Goal: Find specific page/section: Find specific page/section

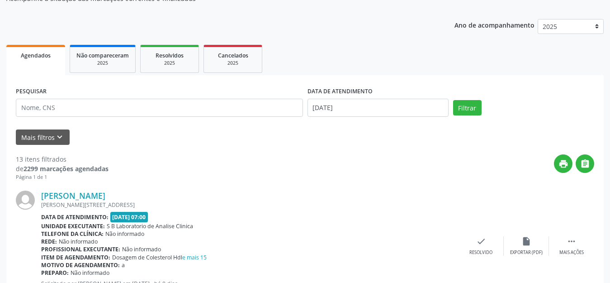
scroll to position [45, 0]
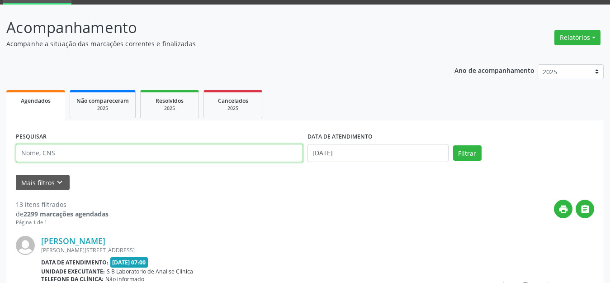
click at [48, 153] on input "text" at bounding box center [159, 153] width 287 height 18
type input "[PERSON_NAME]"
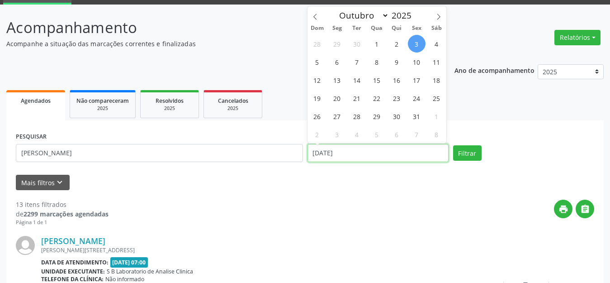
click at [410, 152] on input "[DATE]" at bounding box center [378, 153] width 141 height 18
click at [375, 42] on span "1" at bounding box center [377, 44] width 18 height 18
type input "[DATE]"
click at [376, 46] on span "1" at bounding box center [377, 44] width 18 height 18
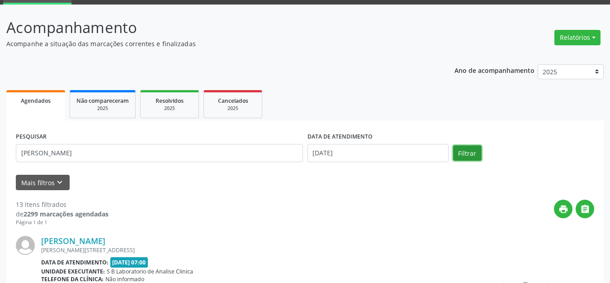
click at [466, 155] on button "Filtrar" at bounding box center [467, 152] width 28 height 15
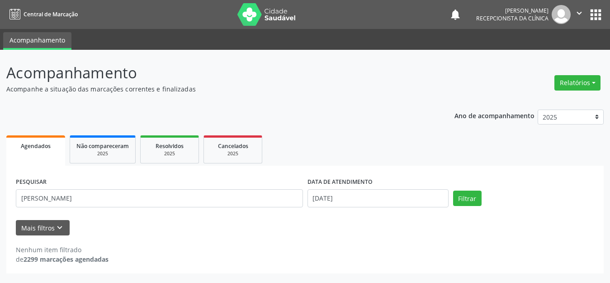
scroll to position [0, 0]
click at [472, 197] on button "Filtrar" at bounding box center [473, 197] width 28 height 15
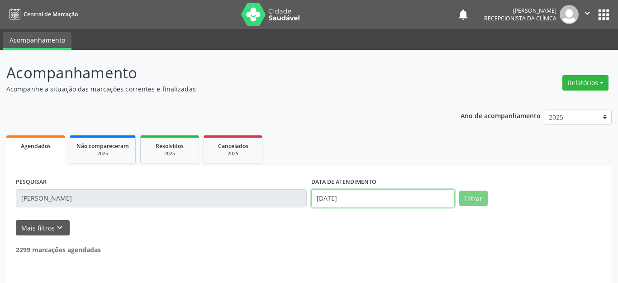
click at [341, 198] on input "[DATE]" at bounding box center [382, 198] width 143 height 18
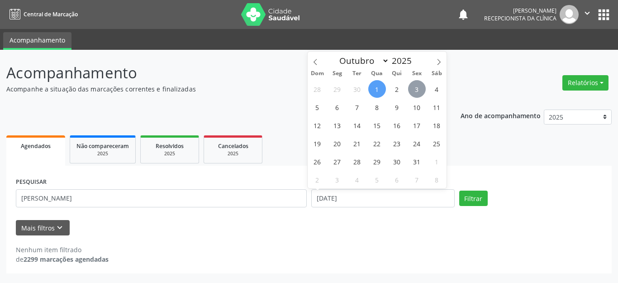
click at [416, 89] on span "3" at bounding box center [417, 89] width 18 height 18
type input "[DATE]"
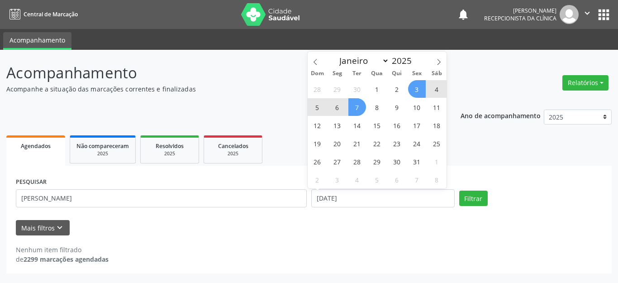
click at [355, 108] on span "7" at bounding box center [357, 107] width 18 height 18
select select "9"
click at [372, 200] on input "[DATE] até [DATE]" at bounding box center [382, 198] width 143 height 18
click at [414, 85] on span "3" at bounding box center [417, 89] width 18 height 18
type input "[DATE]"
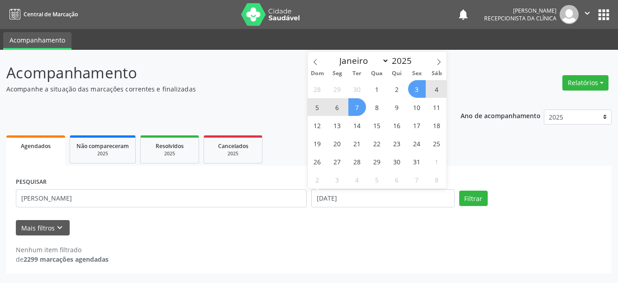
click at [354, 107] on span "7" at bounding box center [357, 107] width 18 height 18
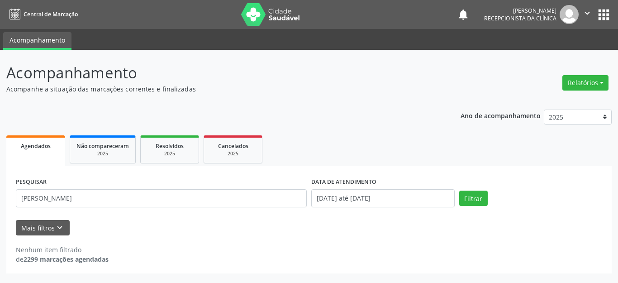
click at [354, 107] on div "Ano de acompanhamento 2025 2024 Agendados Não compareceram 2025 Resolvidos 2025…" at bounding box center [308, 188] width 605 height 171
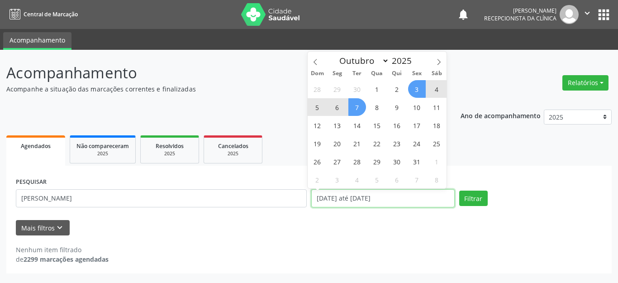
click at [392, 201] on input "[DATE] até [DATE]" at bounding box center [382, 198] width 143 height 18
click at [476, 199] on button "Filtrar" at bounding box center [473, 197] width 28 height 15
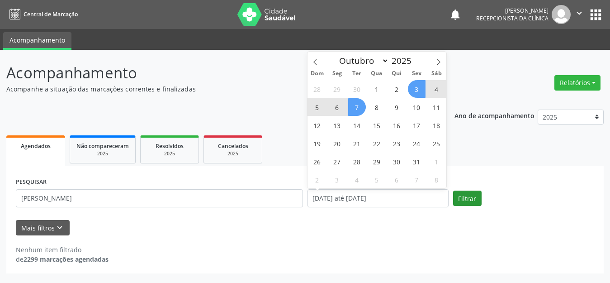
select select "9"
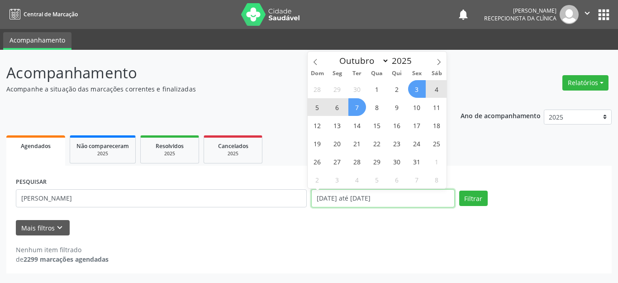
click at [365, 194] on input "[DATE] até [DATE]" at bounding box center [382, 198] width 143 height 18
click at [416, 85] on span "3" at bounding box center [417, 89] width 18 height 18
type input "[DATE]"
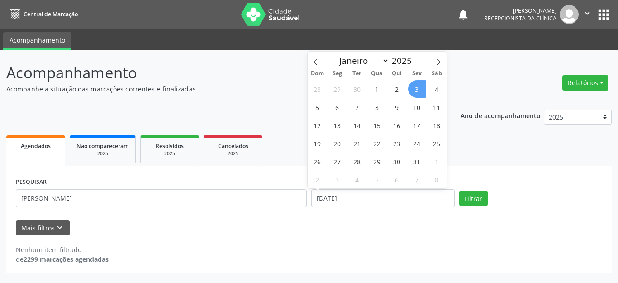
click at [413, 87] on span "3" at bounding box center [417, 89] width 18 height 18
select select "9"
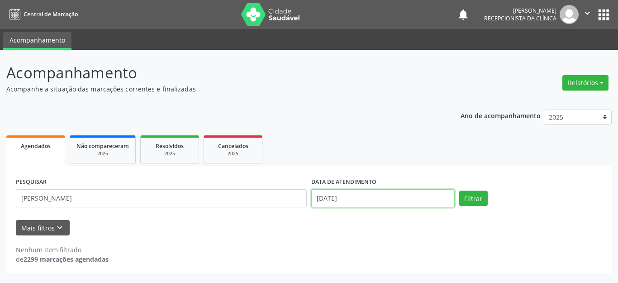
click at [346, 198] on input "[DATE]" at bounding box center [382, 198] width 143 height 18
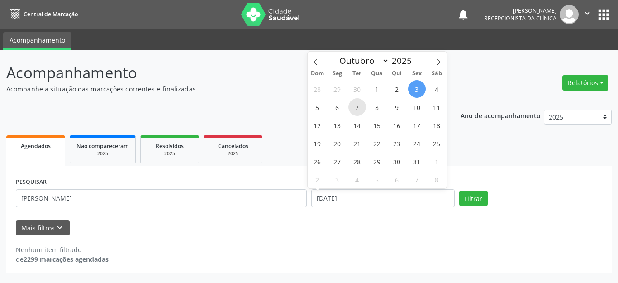
click at [358, 107] on span "7" at bounding box center [357, 107] width 18 height 18
type input "[DATE]"
click at [358, 104] on span "7" at bounding box center [357, 107] width 18 height 18
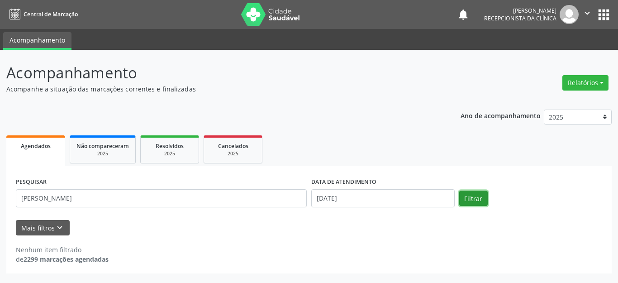
click at [473, 199] on button "Filtrar" at bounding box center [473, 197] width 28 height 15
click at [61, 223] on icon "keyboard_arrow_down" at bounding box center [60, 228] width 10 height 10
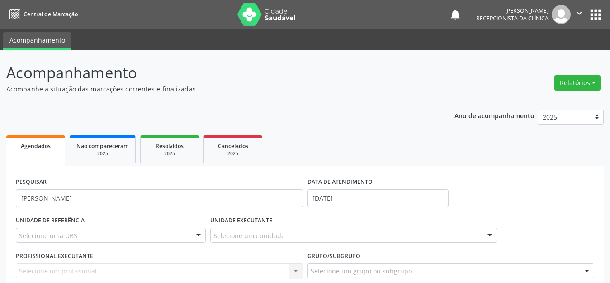
scroll to position [104, 0]
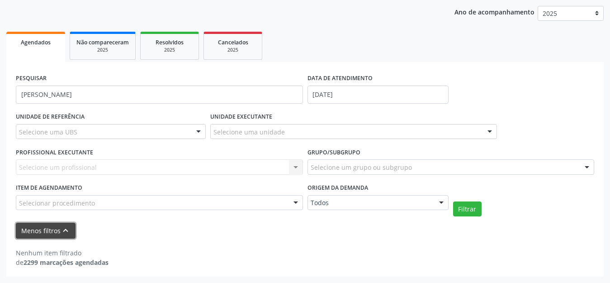
click at [66, 232] on icon "keyboard_arrow_up" at bounding box center [66, 230] width 10 height 10
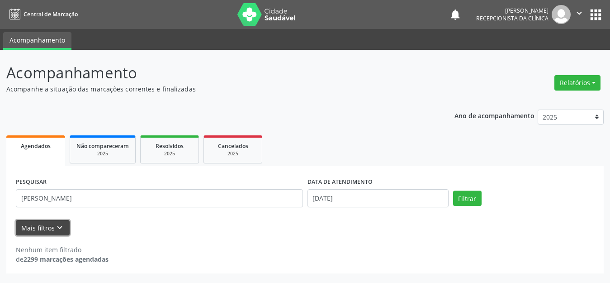
scroll to position [0, 0]
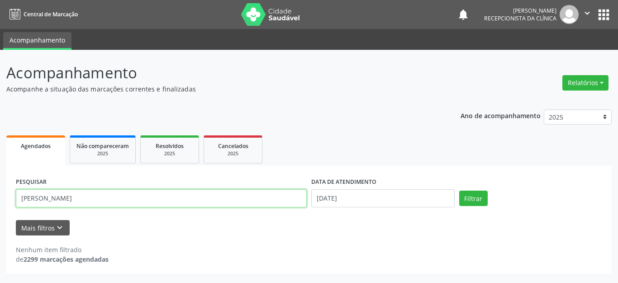
click at [108, 196] on input "[PERSON_NAME]" at bounding box center [161, 198] width 291 height 18
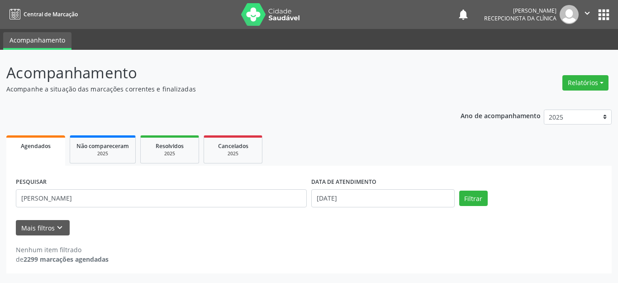
click at [129, 237] on div "Nenhum item filtrado de 2299 marcações agendadas" at bounding box center [309, 249] width 586 height 28
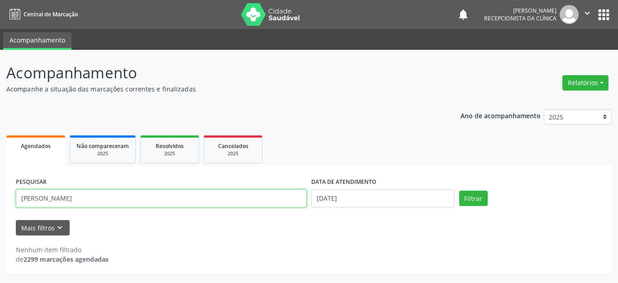
click at [127, 194] on input "[PERSON_NAME]" at bounding box center [161, 198] width 291 height 18
click at [459, 190] on button "Filtrar" at bounding box center [473, 197] width 28 height 15
click at [95, 203] on input "[PERSON_NAME]" at bounding box center [161, 198] width 291 height 18
click at [459, 190] on button "Filtrar" at bounding box center [473, 197] width 28 height 15
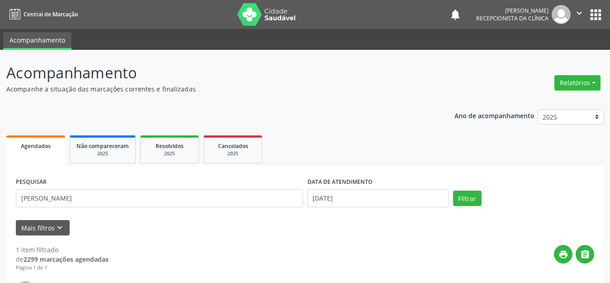
scroll to position [127, 0]
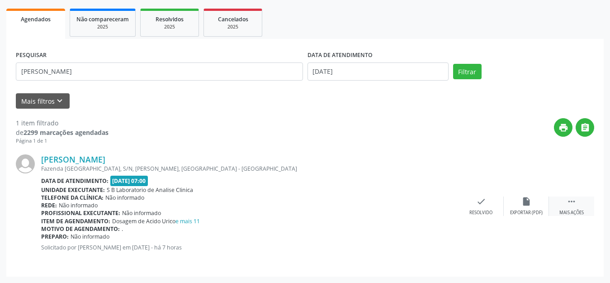
click at [570, 196] on icon "" at bounding box center [572, 201] width 10 height 10
click at [438, 201] on icon "print" at bounding box center [436, 201] width 10 height 10
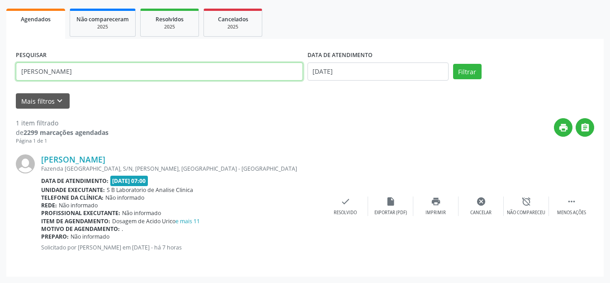
click at [57, 71] on input "[PERSON_NAME]" at bounding box center [159, 71] width 287 height 18
type input "I"
click at [453, 64] on button "Filtrar" at bounding box center [467, 71] width 28 height 15
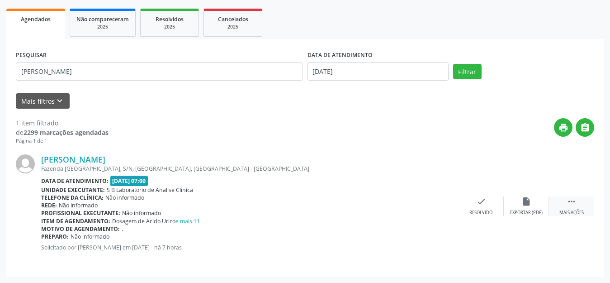
click at [566, 202] on div " Mais ações" at bounding box center [571, 205] width 45 height 19
click at [440, 202] on icon "print" at bounding box center [436, 201] width 10 height 10
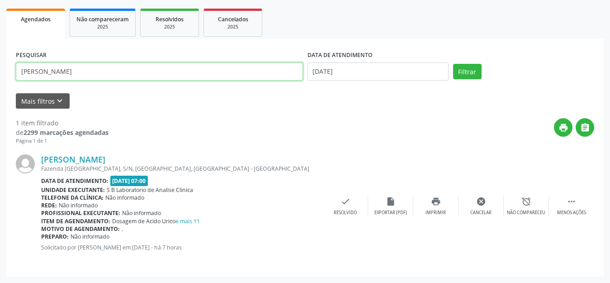
click at [81, 75] on input "[PERSON_NAME]" at bounding box center [159, 71] width 287 height 18
click at [453, 64] on button "Filtrar" at bounding box center [467, 71] width 28 height 15
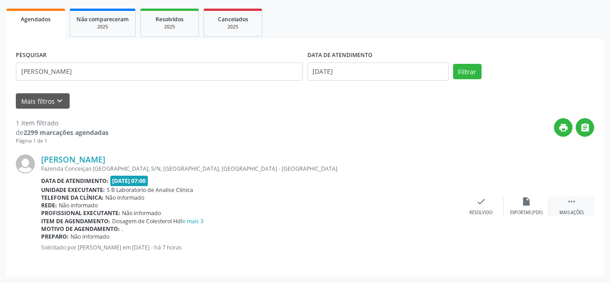
click at [572, 203] on icon "" at bounding box center [572, 201] width 10 height 10
click at [437, 208] on div "print Imprimir" at bounding box center [435, 205] width 45 height 19
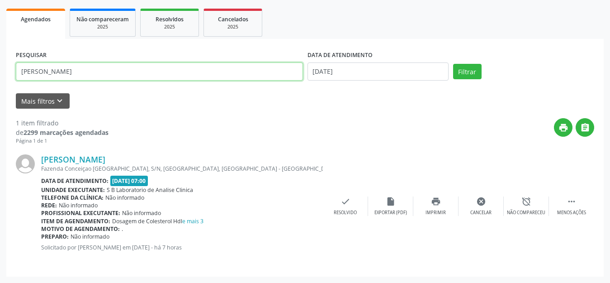
click at [96, 76] on input "[PERSON_NAME]" at bounding box center [159, 71] width 287 height 18
click at [453, 64] on button "Filtrar" at bounding box center [467, 71] width 28 height 15
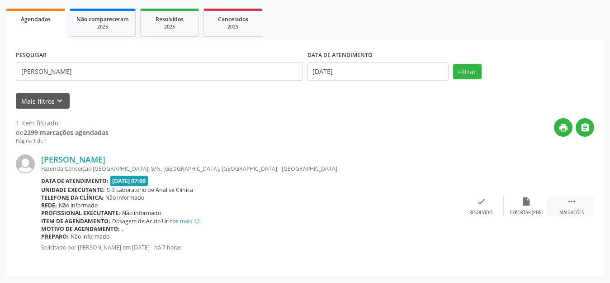
click at [573, 201] on icon "" at bounding box center [572, 201] width 10 height 10
click at [438, 205] on icon "print" at bounding box center [436, 201] width 10 height 10
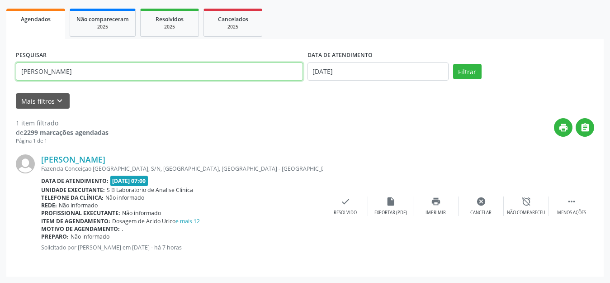
click at [80, 68] on input "[PERSON_NAME]" at bounding box center [159, 71] width 287 height 18
click at [453, 64] on button "Filtrar" at bounding box center [467, 71] width 28 height 15
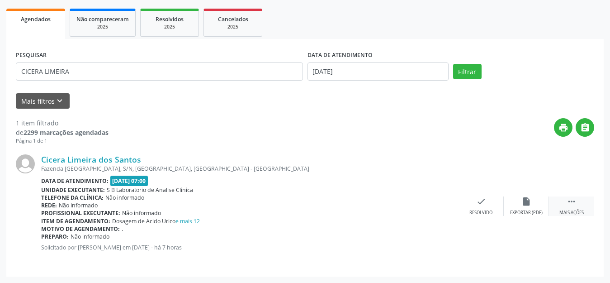
click at [568, 199] on icon "" at bounding box center [572, 201] width 10 height 10
click at [437, 204] on icon "print" at bounding box center [436, 201] width 10 height 10
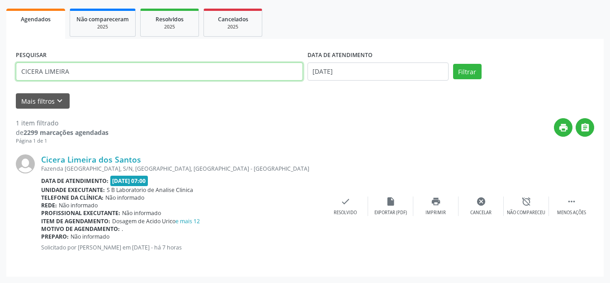
click at [69, 71] on input "CICERA LIMEIRA" at bounding box center [159, 71] width 287 height 18
click at [453, 64] on button "Filtrar" at bounding box center [467, 71] width 28 height 15
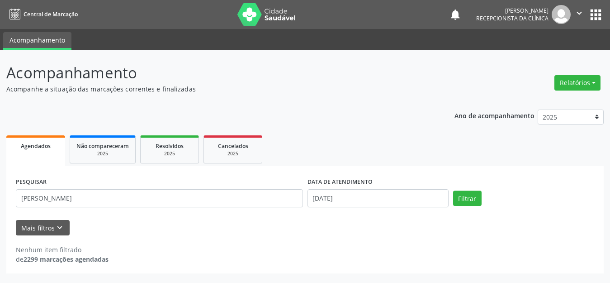
scroll to position [0, 0]
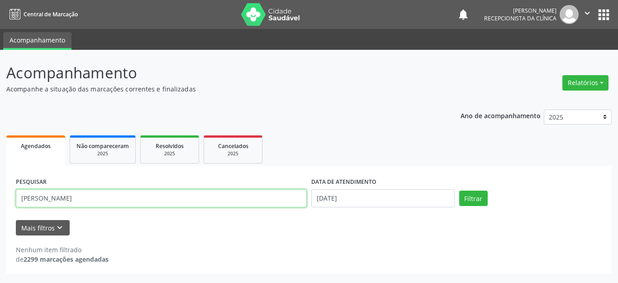
click at [95, 201] on input "[PERSON_NAME]" at bounding box center [161, 198] width 291 height 18
type input "[PERSON_NAME]"
click at [459, 190] on button "Filtrar" at bounding box center [473, 197] width 28 height 15
click at [95, 201] on input "[PERSON_NAME]" at bounding box center [161, 198] width 291 height 18
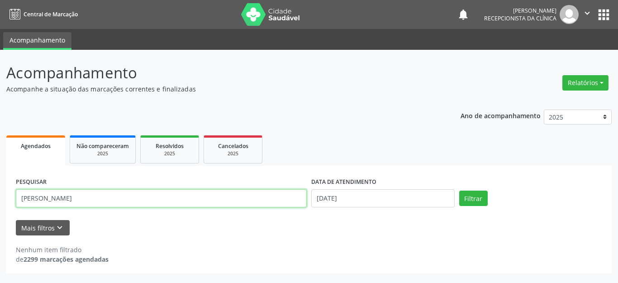
click at [95, 201] on input "[PERSON_NAME]" at bounding box center [161, 198] width 291 height 18
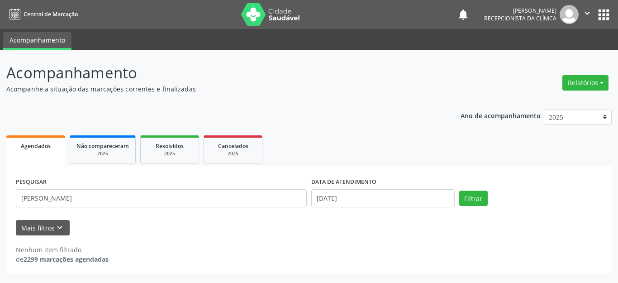
click at [146, 218] on form "PESQUISAR LUIZ DATA DE ATENDIMENTO [DATE] Filtrar UNIDADE DE REFERÊNCIA Selecio…" at bounding box center [309, 205] width 586 height 60
drag, startPoint x: 103, startPoint y: 216, endPoint x: 96, endPoint y: 213, distance: 7.3
click at [96, 213] on form "PESQUISAR LUIZ DATA DE ATENDIMENTO [DATE] Filtrar UNIDADE DE REFERÊNCIA Selecio…" at bounding box center [309, 205] width 586 height 60
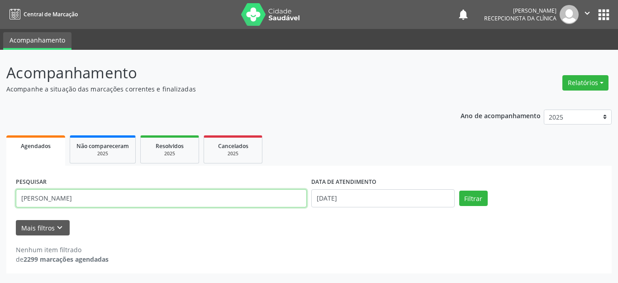
drag, startPoint x: 56, startPoint y: 201, endPoint x: 14, endPoint y: 197, distance: 41.3
click at [11, 199] on div "PESQUISAR LUIZ DATA DE ATENDIMENTO [DATE] Filtrar UNIDADE DE REFERÊNCIA Selecio…" at bounding box center [308, 220] width 605 height 108
type input "GONZAGA"
click at [459, 190] on button "Filtrar" at bounding box center [473, 197] width 28 height 15
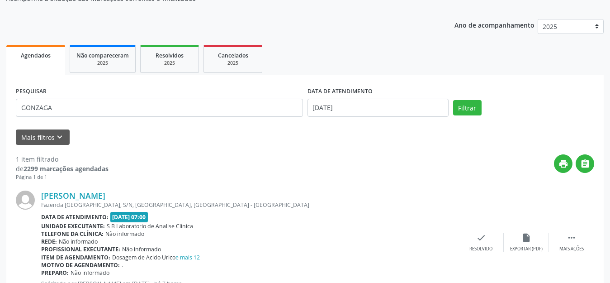
scroll to position [127, 0]
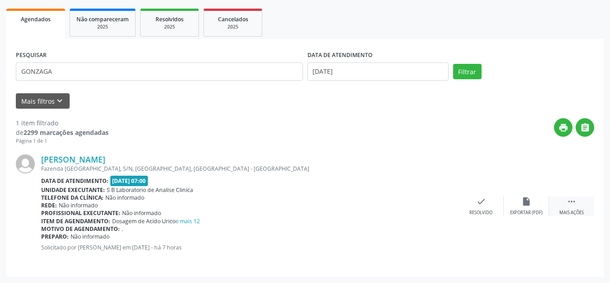
click at [568, 205] on icon "" at bounding box center [572, 201] width 10 height 10
click at [430, 198] on div "print Imprimir" at bounding box center [435, 205] width 45 height 19
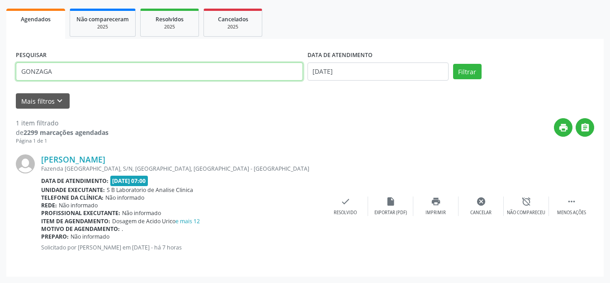
click at [87, 67] on input "GONZAGA" at bounding box center [159, 71] width 287 height 18
click at [453, 64] on button "Filtrar" at bounding box center [467, 71] width 28 height 15
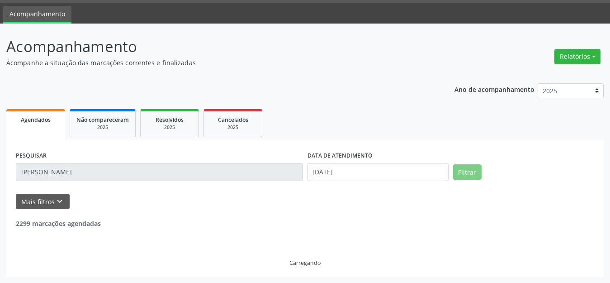
scroll to position [0, 0]
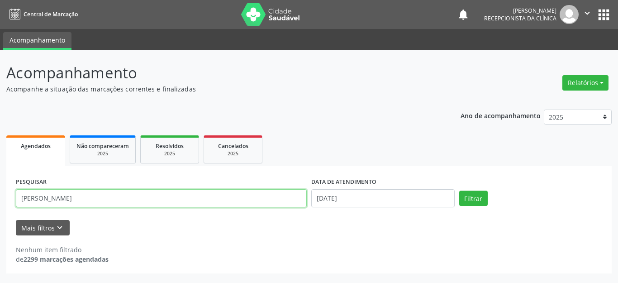
click at [84, 200] on input "[PERSON_NAME]" at bounding box center [161, 198] width 291 height 18
click at [459, 190] on button "Filtrar" at bounding box center [473, 197] width 28 height 15
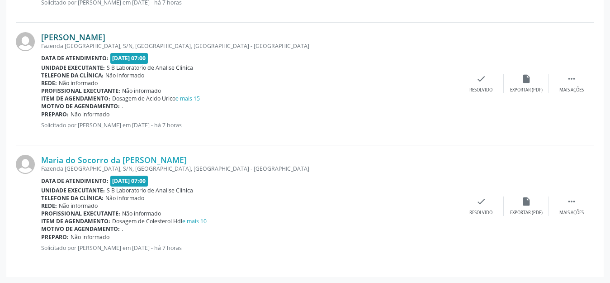
scroll to position [939, 0]
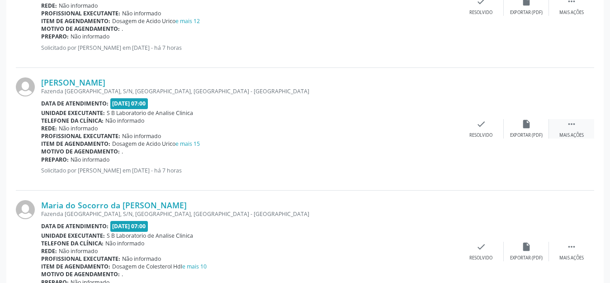
click at [574, 123] on icon "" at bounding box center [572, 124] width 10 height 10
click at [436, 130] on div "print Imprimir" at bounding box center [435, 128] width 45 height 19
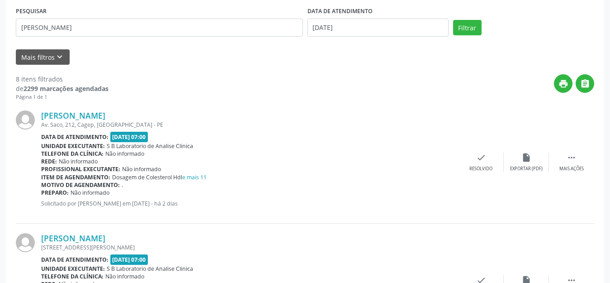
scroll to position [125, 0]
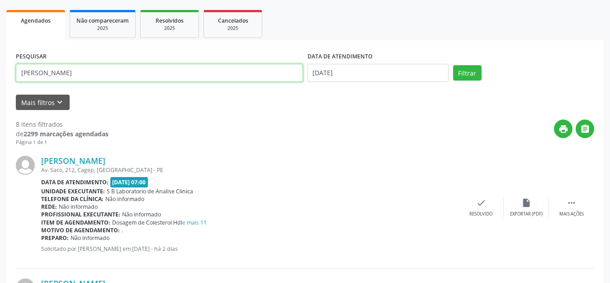
click at [97, 74] on input "[PERSON_NAME]" at bounding box center [159, 73] width 287 height 18
type input "M"
click at [453, 65] on button "Filtrar" at bounding box center [467, 72] width 28 height 15
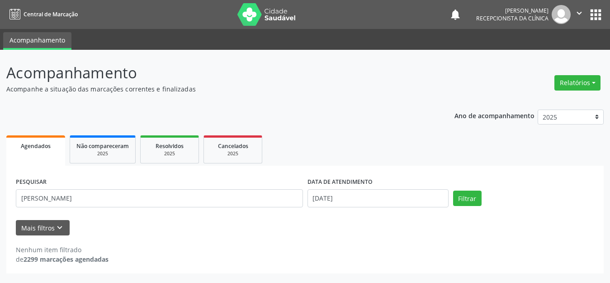
scroll to position [0, 0]
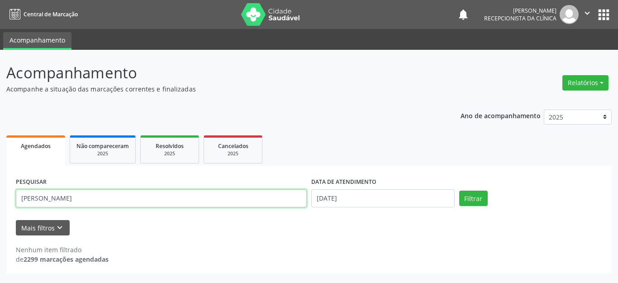
click at [82, 200] on input "[PERSON_NAME]" at bounding box center [161, 198] width 291 height 18
click at [459, 190] on button "Filtrar" at bounding box center [473, 197] width 28 height 15
click at [81, 200] on input "[PERSON_NAME]" at bounding box center [161, 198] width 291 height 18
click at [112, 203] on input "[PERSON_NAME]" at bounding box center [161, 198] width 291 height 18
type input "[PERSON_NAME]"
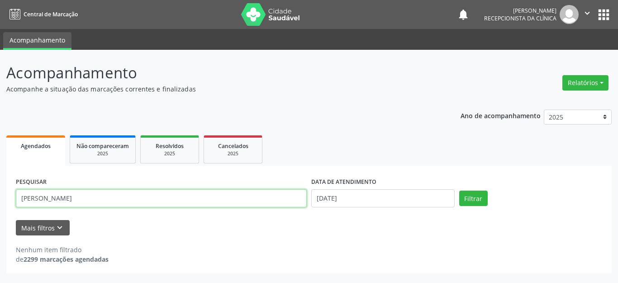
click at [459, 190] on button "Filtrar" at bounding box center [473, 197] width 28 height 15
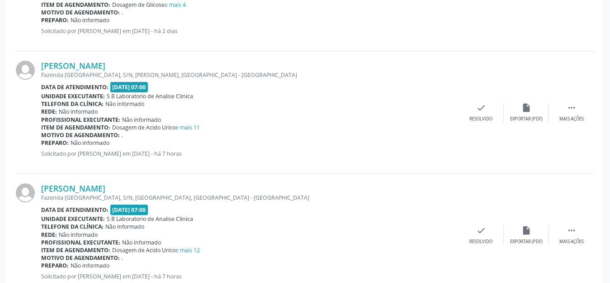
scroll to position [372, 0]
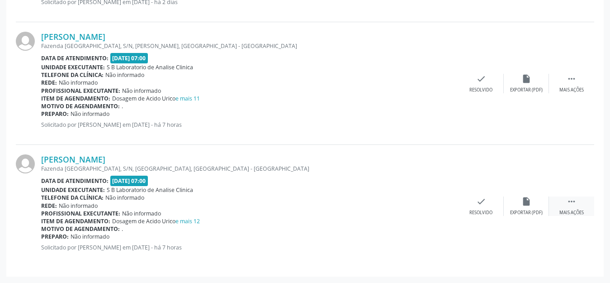
click at [571, 202] on icon "" at bounding box center [572, 201] width 10 height 10
click at [432, 201] on icon "print" at bounding box center [436, 201] width 10 height 10
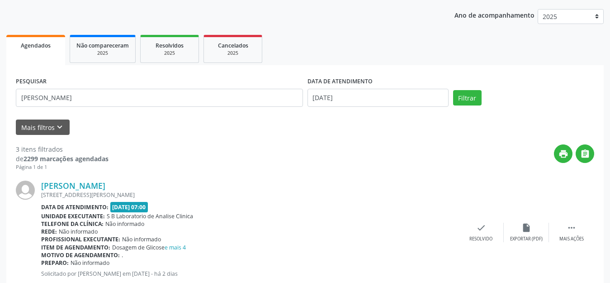
scroll to position [55, 0]
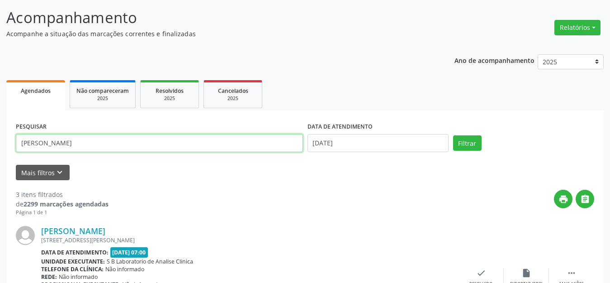
click at [41, 148] on input "[PERSON_NAME]" at bounding box center [159, 143] width 287 height 18
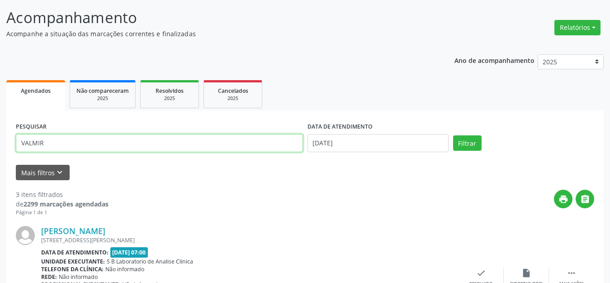
click at [453, 135] on button "Filtrar" at bounding box center [467, 142] width 28 height 15
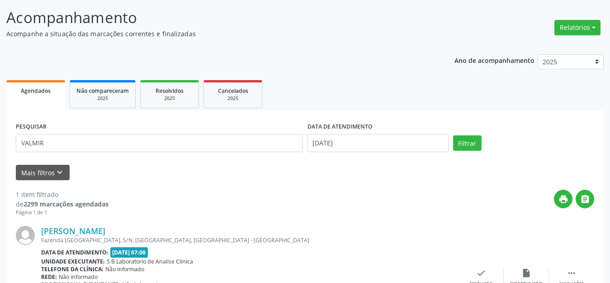
scroll to position [100, 0]
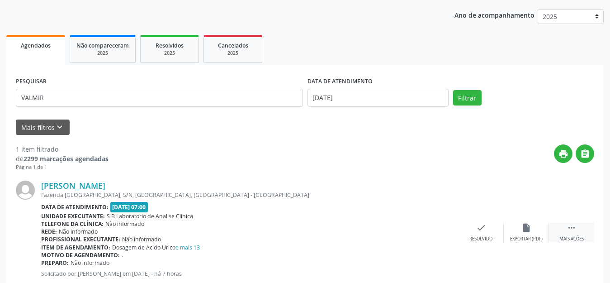
click at [578, 231] on div " Mais ações" at bounding box center [571, 232] width 45 height 19
click at [427, 231] on div "print Imprimir" at bounding box center [435, 232] width 45 height 19
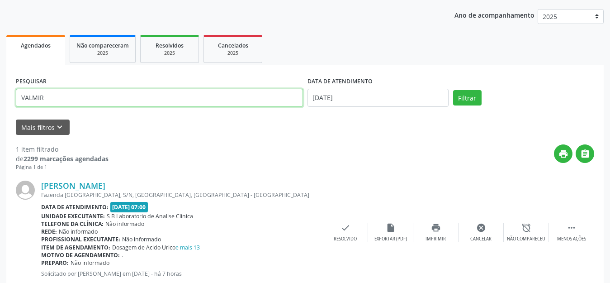
click at [52, 91] on input "VALMIR" at bounding box center [159, 98] width 287 height 18
click at [453, 90] on button "Filtrar" at bounding box center [467, 97] width 28 height 15
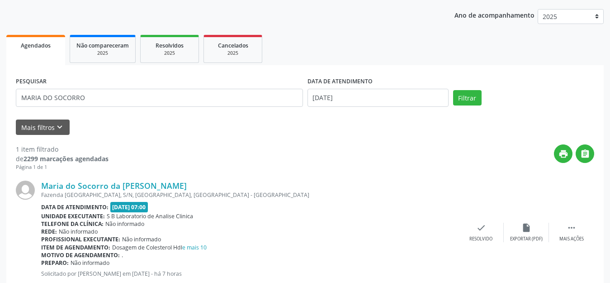
scroll to position [127, 0]
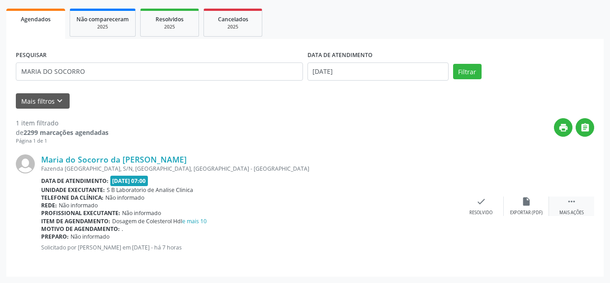
click at [565, 201] on div " Mais ações" at bounding box center [571, 205] width 45 height 19
click at [438, 205] on icon "print" at bounding box center [436, 201] width 10 height 10
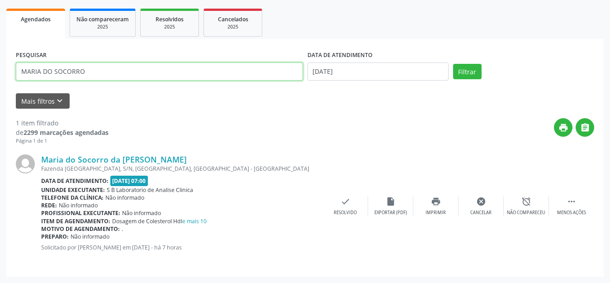
drag, startPoint x: 86, startPoint y: 73, endPoint x: 2, endPoint y: 77, distance: 83.8
click at [2, 77] on div "Acompanhamento Acompanhe a situação das marcações correntes e finalizadas Relat…" at bounding box center [305, 103] width 610 height 360
click at [453, 64] on button "Filtrar" at bounding box center [467, 71] width 28 height 15
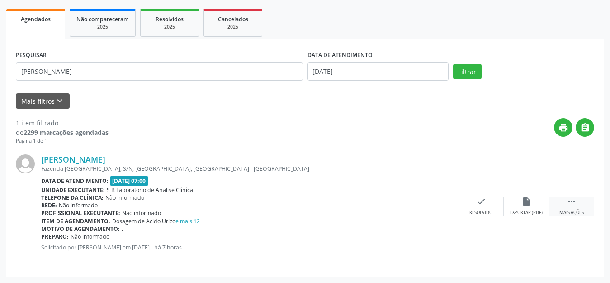
click at [569, 201] on icon "" at bounding box center [572, 201] width 10 height 10
click at [439, 203] on icon "print" at bounding box center [436, 201] width 10 height 10
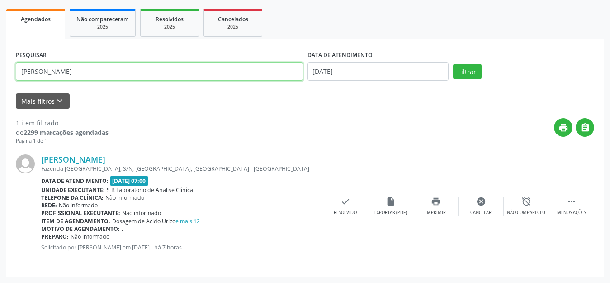
click at [96, 71] on input "[PERSON_NAME]" at bounding box center [159, 71] width 287 height 18
type input "VALDEMIR"
click at [453, 64] on button "Filtrar" at bounding box center [467, 71] width 28 height 15
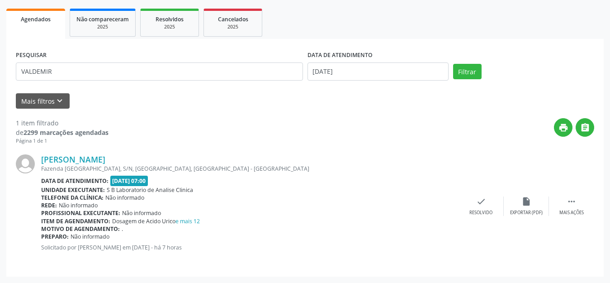
click at [573, 194] on div "[PERSON_NAME] [GEOGRAPHIC_DATA], S/N, [GEOGRAPHIC_DATA], [GEOGRAPHIC_DATA] - [G…" at bounding box center [305, 206] width 578 height 122
click at [571, 204] on icon "" at bounding box center [572, 201] width 10 height 10
click at [441, 200] on icon "print" at bounding box center [436, 201] width 10 height 10
